Goal: Check status: Check status

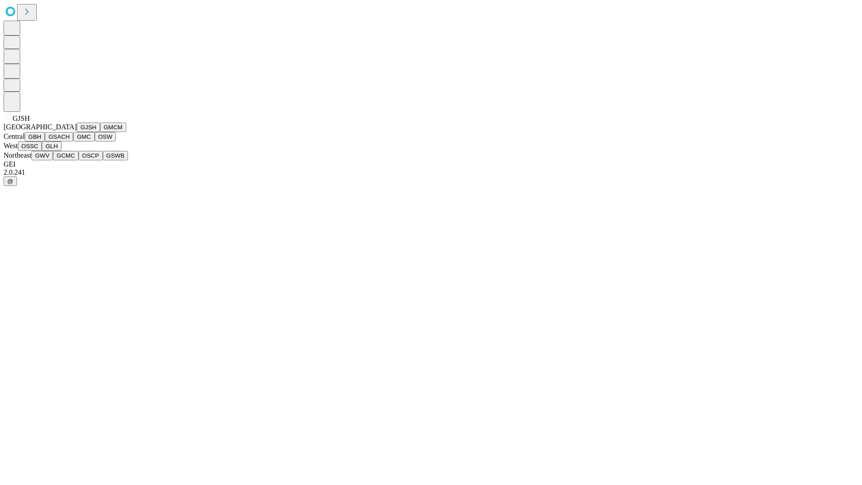
click at [77, 132] on button "GJSH" at bounding box center [88, 127] width 23 height 9
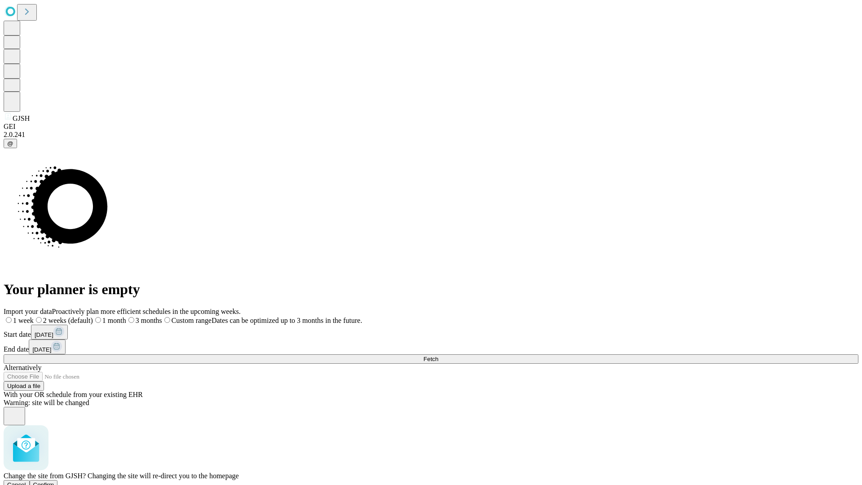
click at [54, 481] on span "Confirm" at bounding box center [43, 484] width 21 height 7
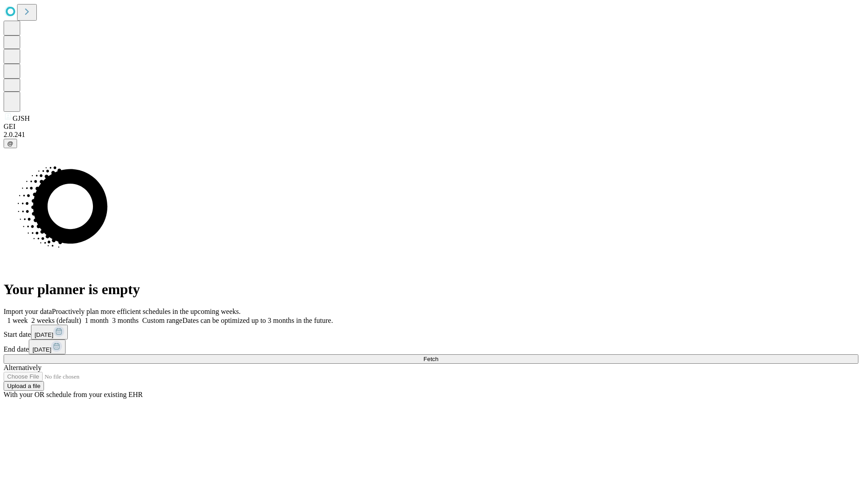
click at [28, 317] on label "1 week" at bounding box center [16, 321] width 24 height 8
click at [438, 356] on span "Fetch" at bounding box center [430, 359] width 15 height 7
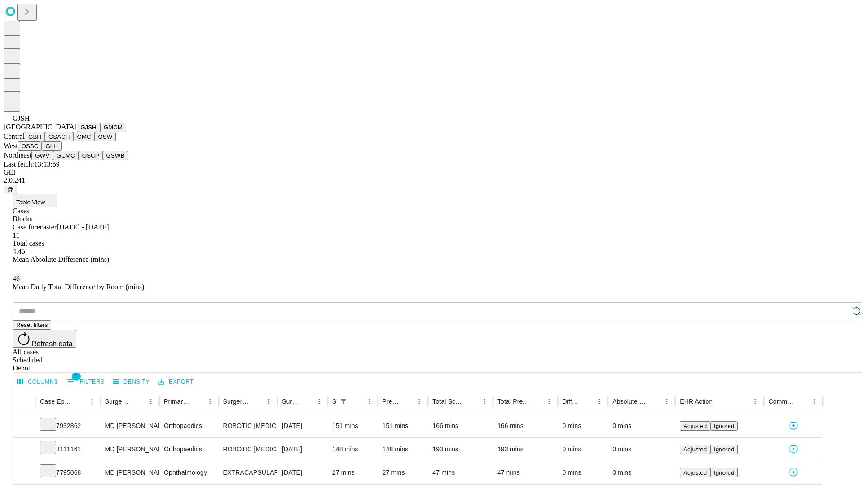
click at [100, 132] on button "GMCM" at bounding box center [113, 127] width 26 height 9
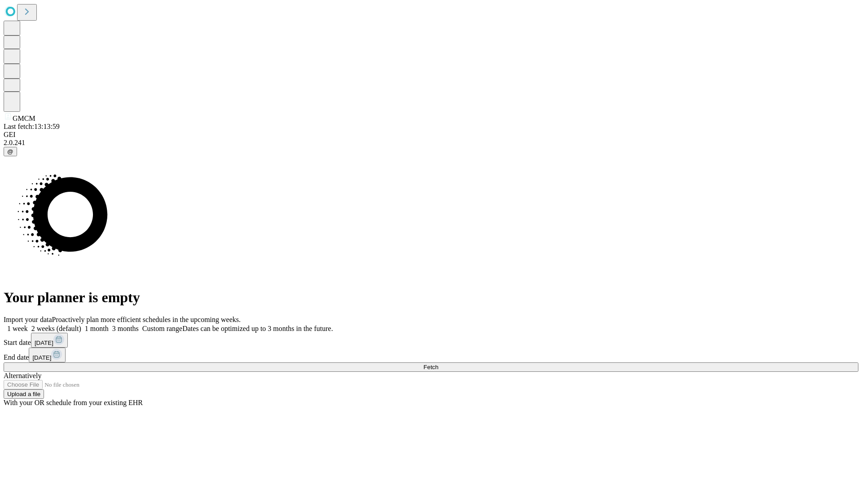
click at [438, 364] on span "Fetch" at bounding box center [430, 367] width 15 height 7
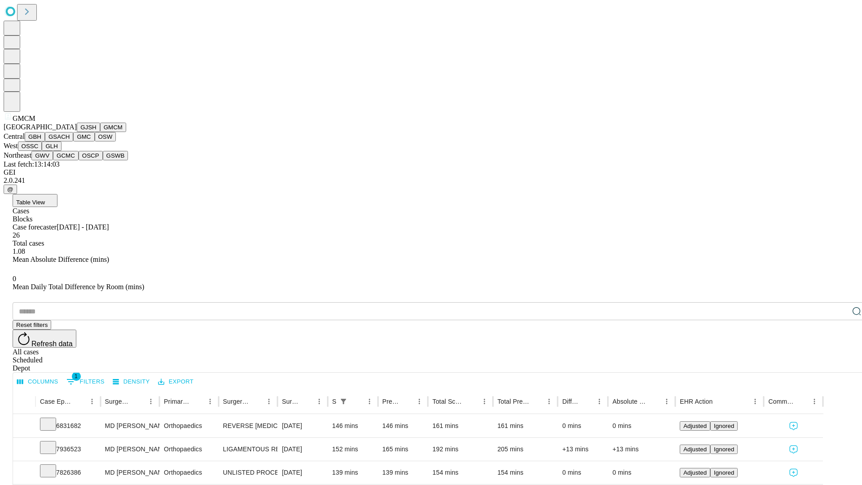
click at [45, 141] on button "GBH" at bounding box center [35, 136] width 20 height 9
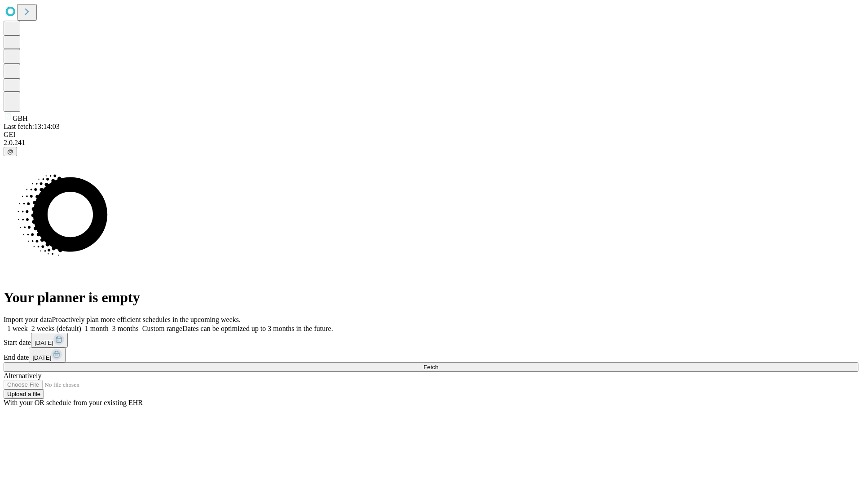
click at [28, 325] on label "1 week" at bounding box center [16, 329] width 24 height 8
click at [438, 364] on span "Fetch" at bounding box center [430, 367] width 15 height 7
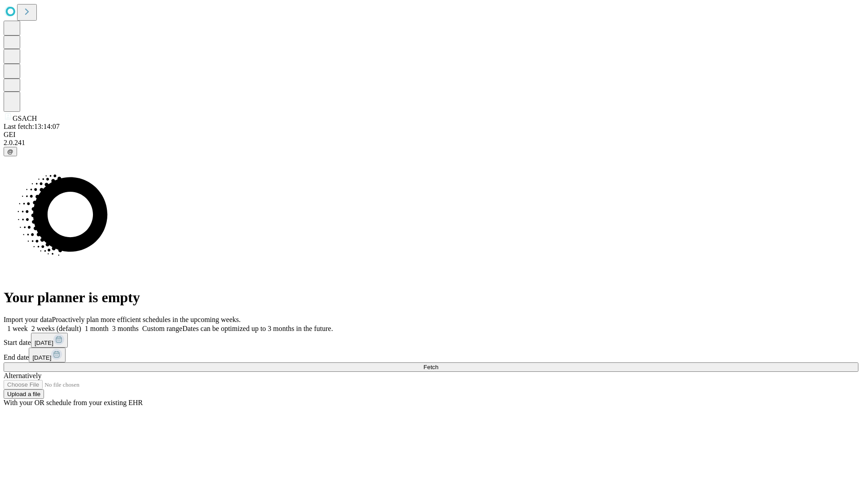
click at [28, 325] on label "1 week" at bounding box center [16, 329] width 24 height 8
click at [438, 364] on span "Fetch" at bounding box center [430, 367] width 15 height 7
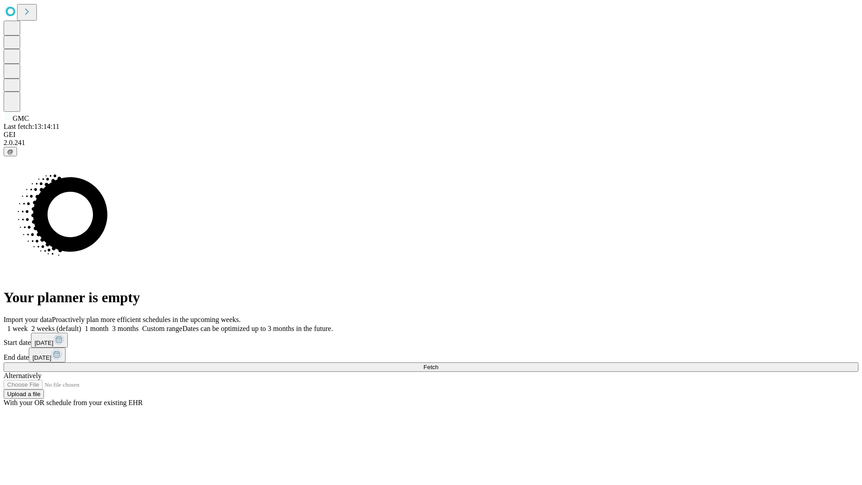
click at [28, 325] on label "1 week" at bounding box center [16, 329] width 24 height 8
click at [438, 364] on span "Fetch" at bounding box center [430, 367] width 15 height 7
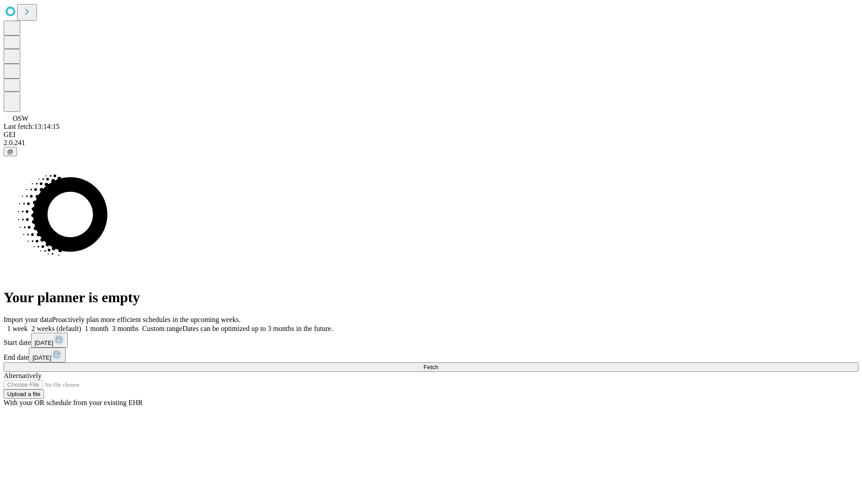
click at [438, 364] on span "Fetch" at bounding box center [430, 367] width 15 height 7
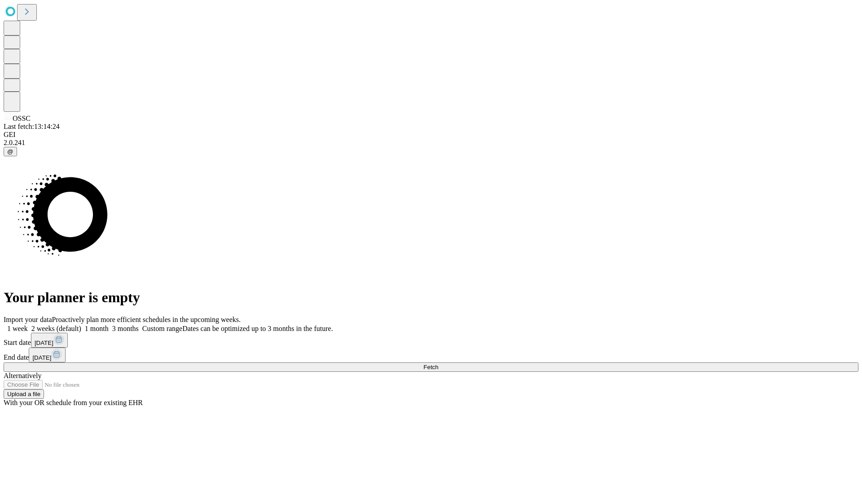
click at [438, 364] on span "Fetch" at bounding box center [430, 367] width 15 height 7
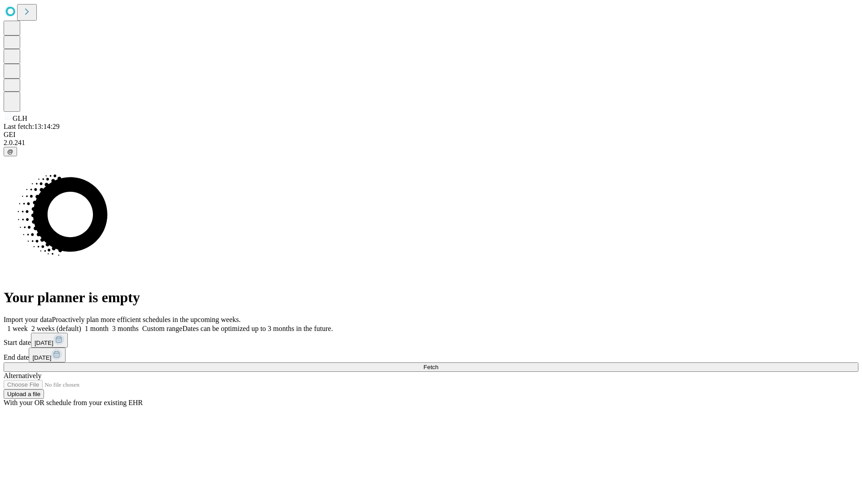
click at [28, 325] on label "1 week" at bounding box center [16, 329] width 24 height 8
click at [438, 364] on span "Fetch" at bounding box center [430, 367] width 15 height 7
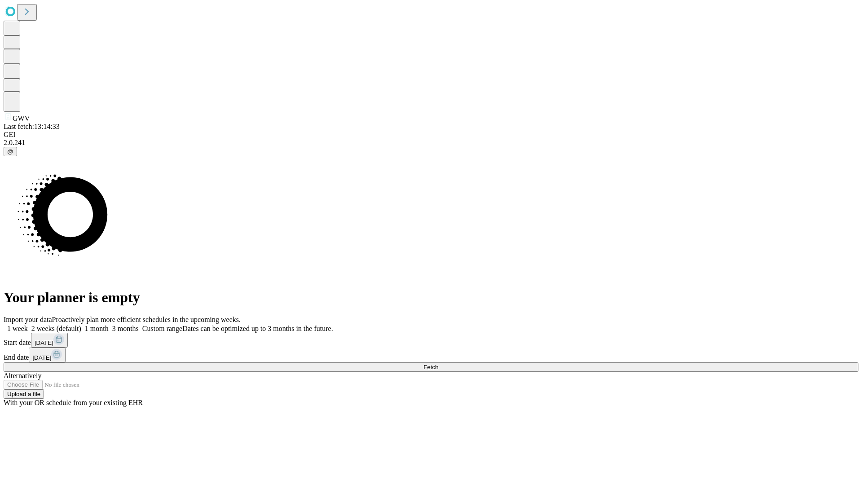
click at [28, 325] on label "1 week" at bounding box center [16, 329] width 24 height 8
click at [438, 364] on span "Fetch" at bounding box center [430, 367] width 15 height 7
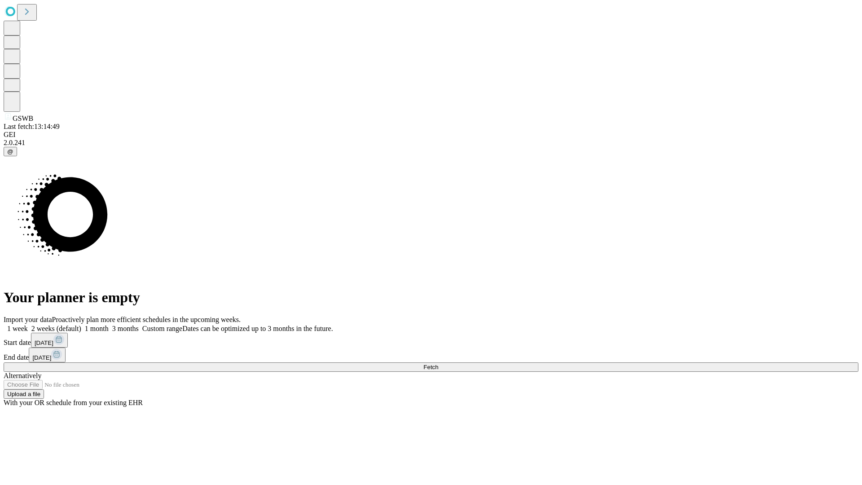
click at [28, 325] on label "1 week" at bounding box center [16, 329] width 24 height 8
click at [438, 364] on span "Fetch" at bounding box center [430, 367] width 15 height 7
